Goal: Transaction & Acquisition: Obtain resource

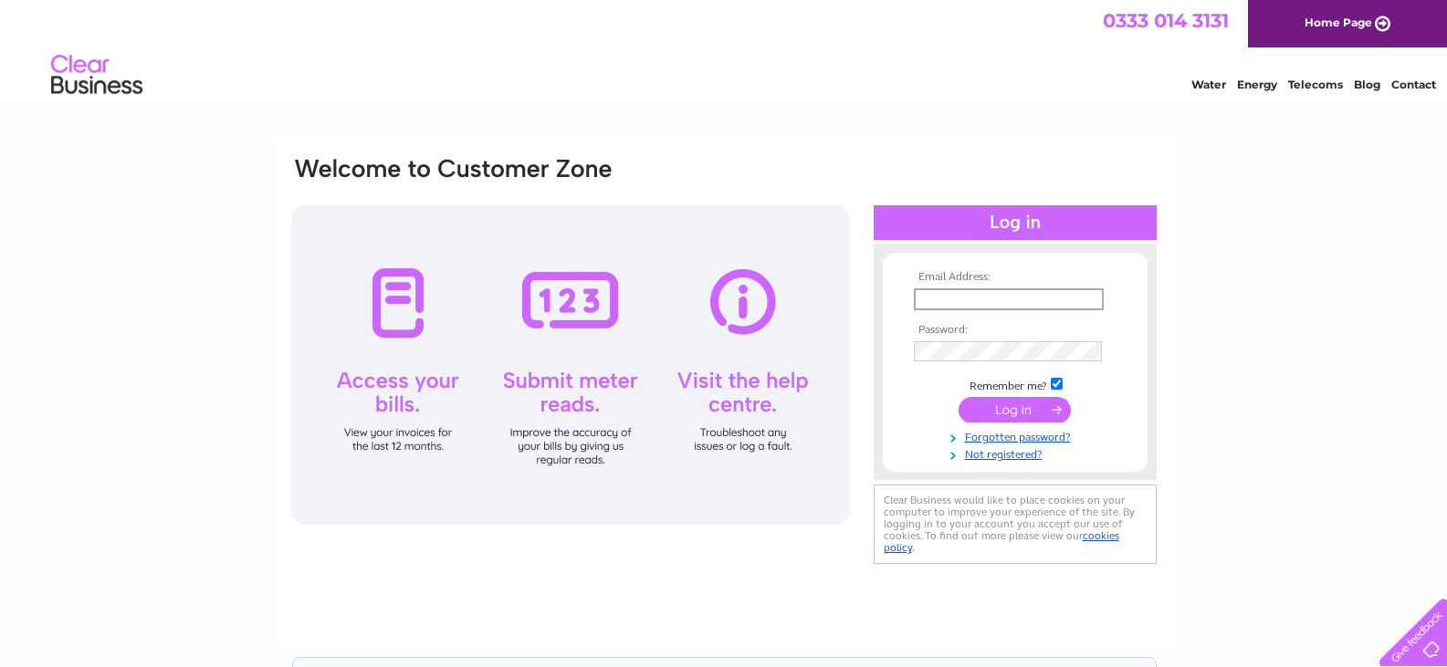
click at [1009, 296] on input "text" at bounding box center [1009, 299] width 190 height 22
type input "dawnstone@osbf.co.uk"
drag, startPoint x: 966, startPoint y: 404, endPoint x: 978, endPoint y: 403, distance: 11.9
click at [967, 404] on input "submit" at bounding box center [1014, 410] width 112 height 26
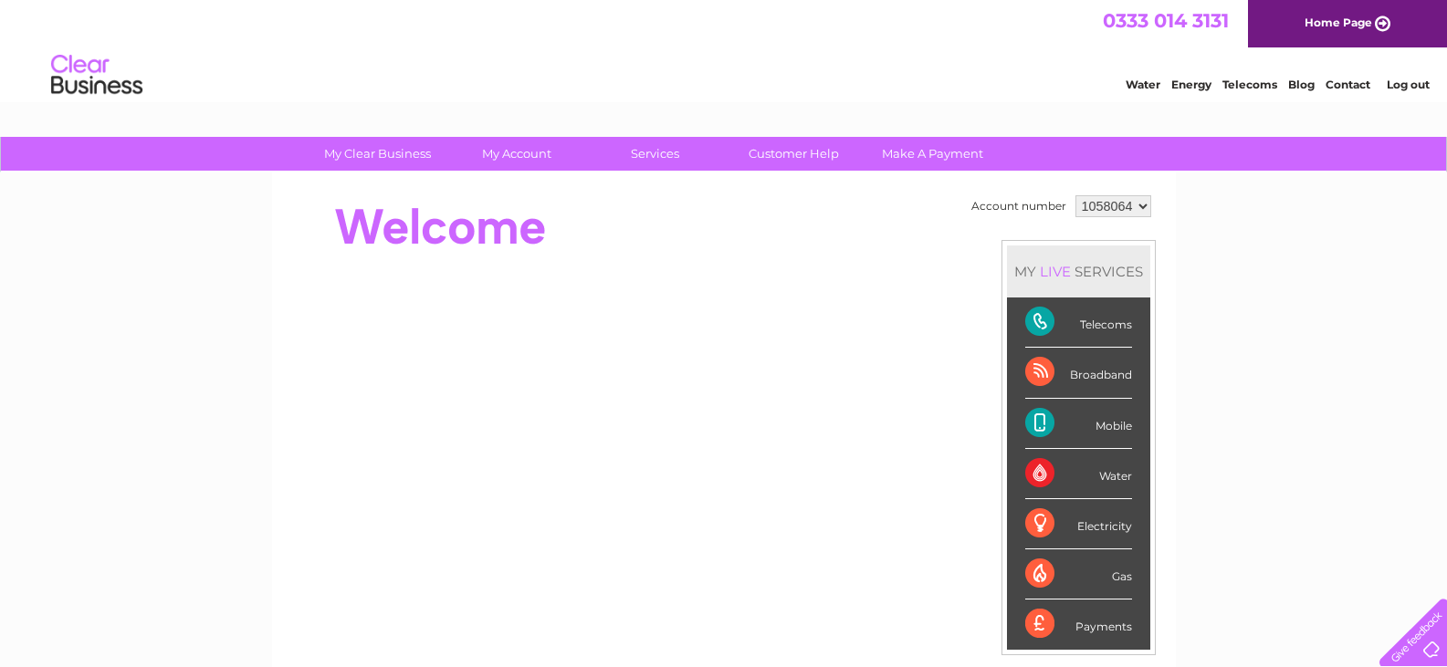
click at [1085, 321] on div "Telecoms" at bounding box center [1078, 323] width 107 height 50
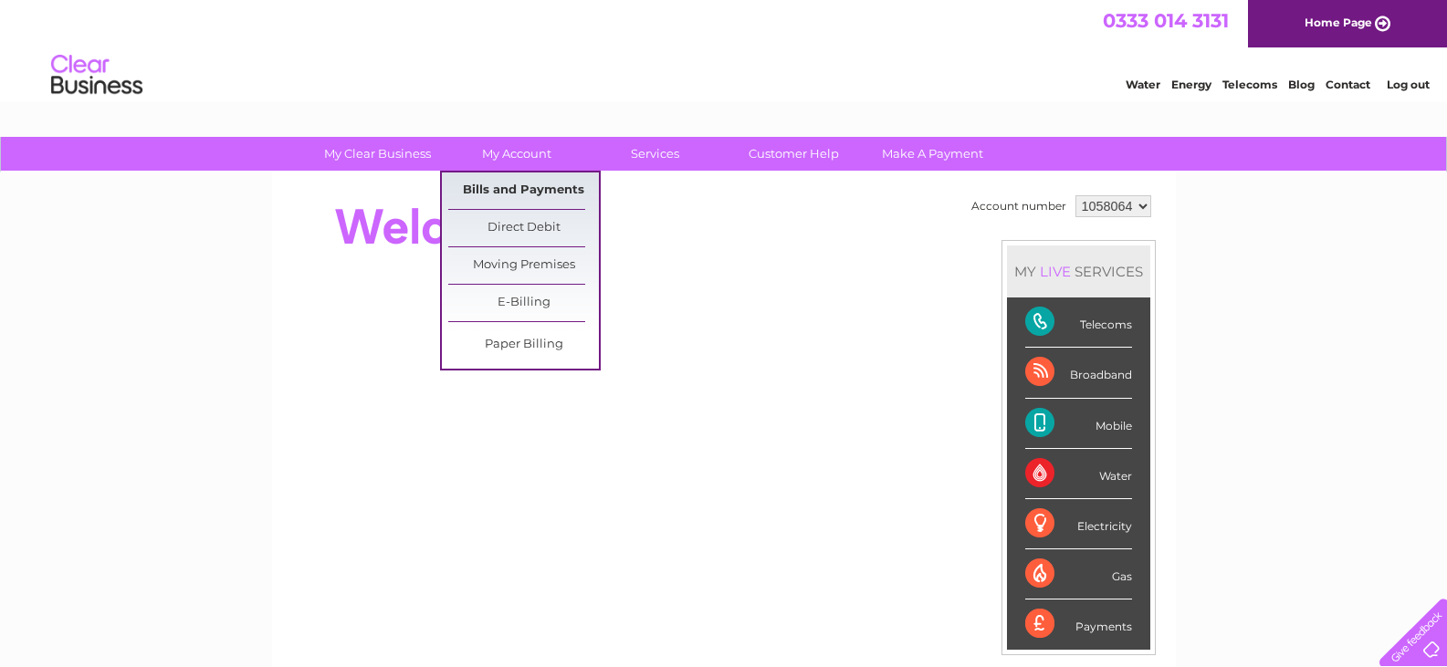
click at [527, 194] on link "Bills and Payments" at bounding box center [523, 191] width 151 height 37
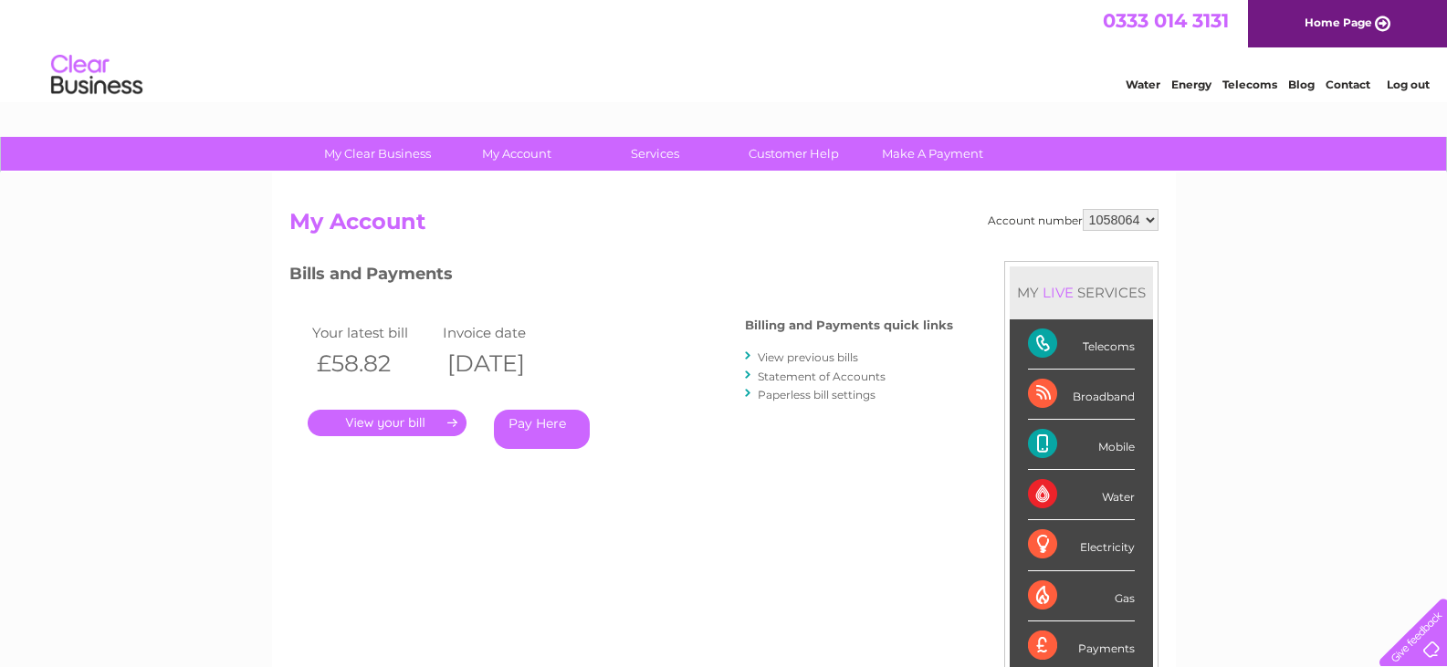
click at [374, 426] on link "." at bounding box center [387, 423] width 159 height 26
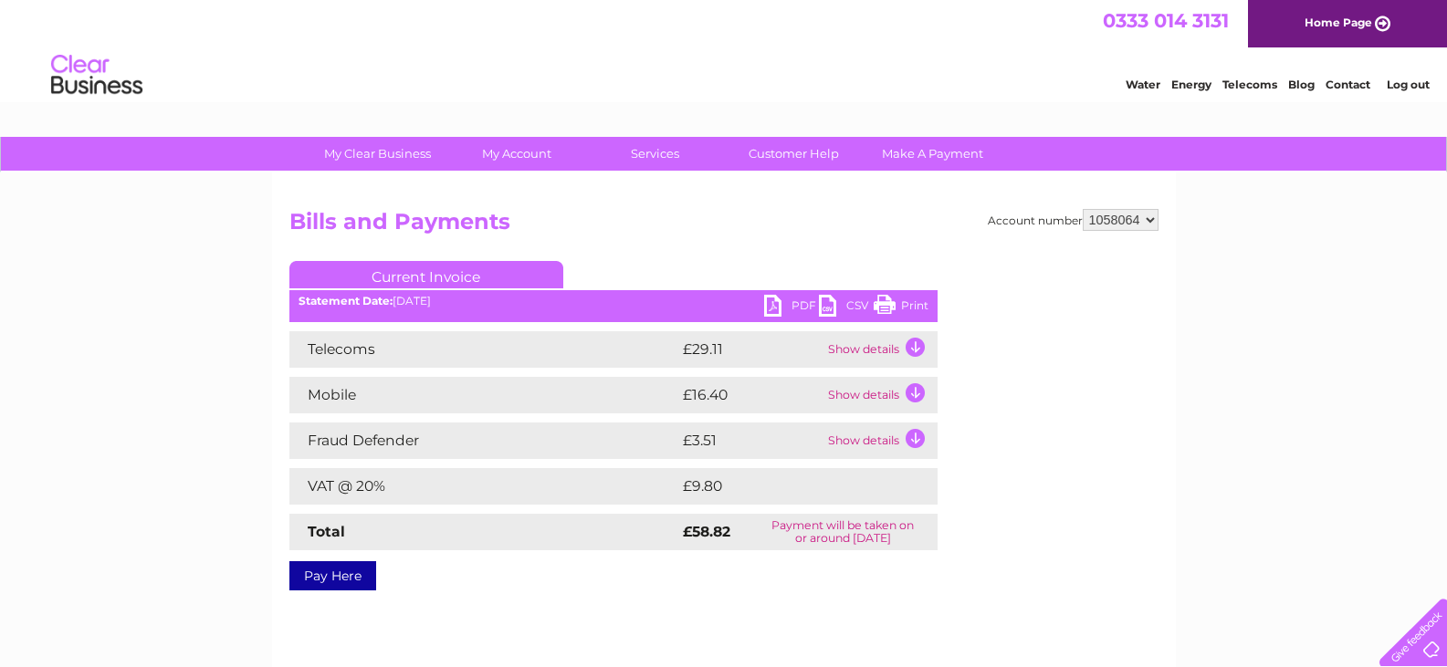
click at [804, 305] on link "PDF" at bounding box center [791, 308] width 55 height 26
click at [768, 303] on link "PDF" at bounding box center [791, 308] width 55 height 26
click at [1412, 79] on link "Log out" at bounding box center [1407, 85] width 43 height 14
